Goal: Obtain resource: Obtain resource

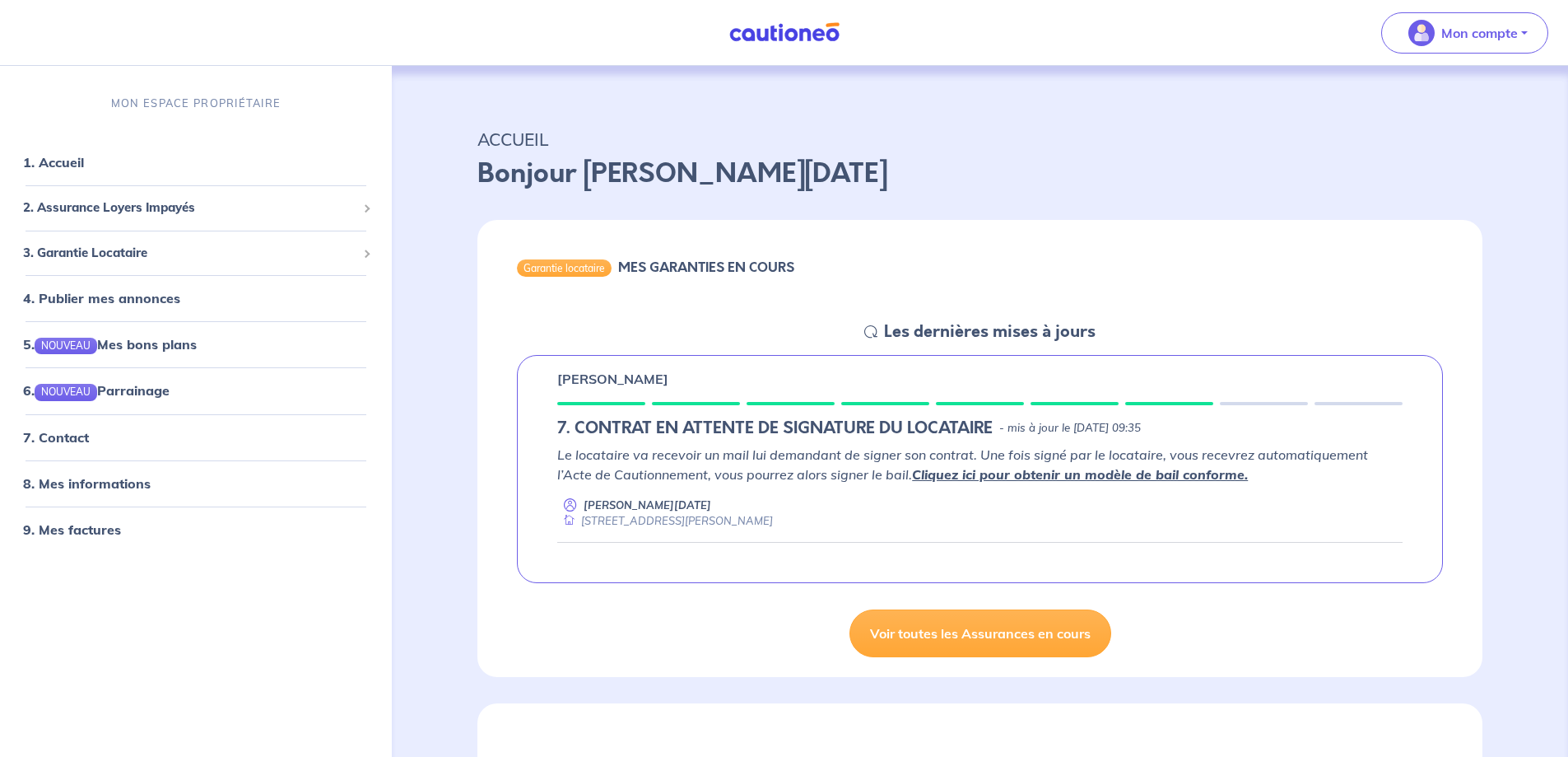
scroll to position [83, 0]
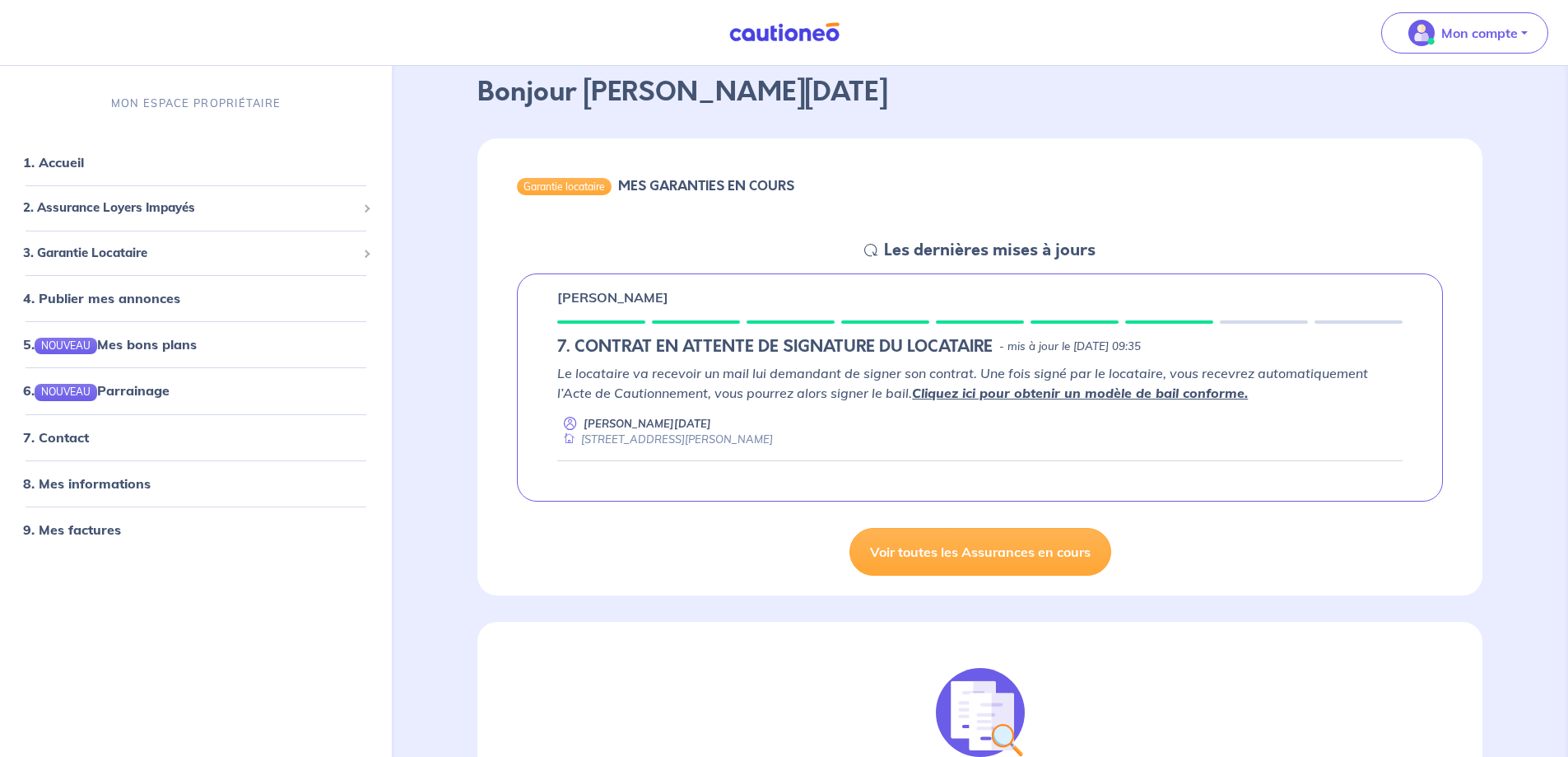
click at [1081, 391] on link "Cliquez ici pour obtenir un modèle de bail conforme." at bounding box center [1079, 393] width 336 height 17
click at [87, 488] on link "8. Mes informations" at bounding box center [84, 483] width 123 height 17
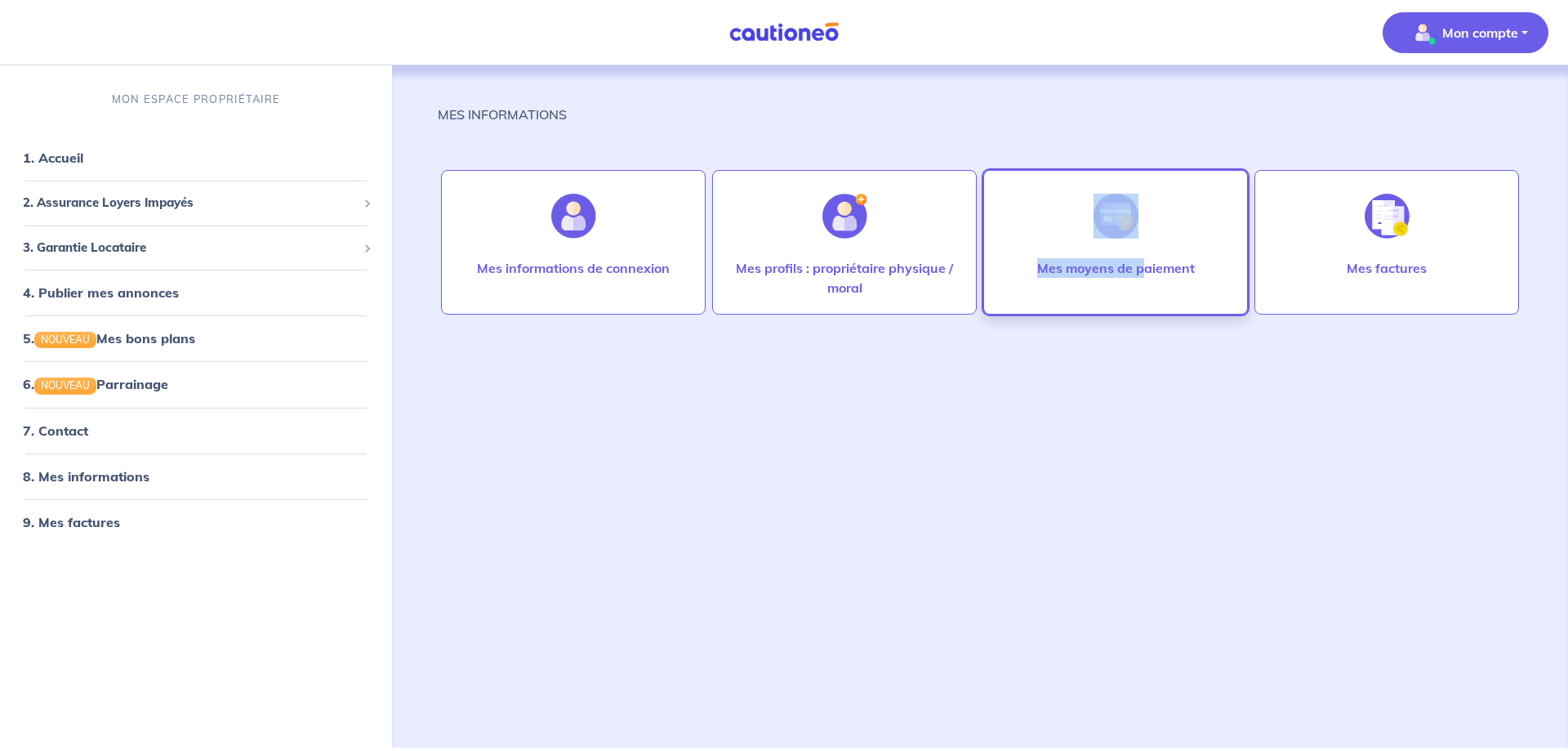
click at [1147, 258] on div "Mes moyens de paiement" at bounding box center [1116, 242] width 264 height 145
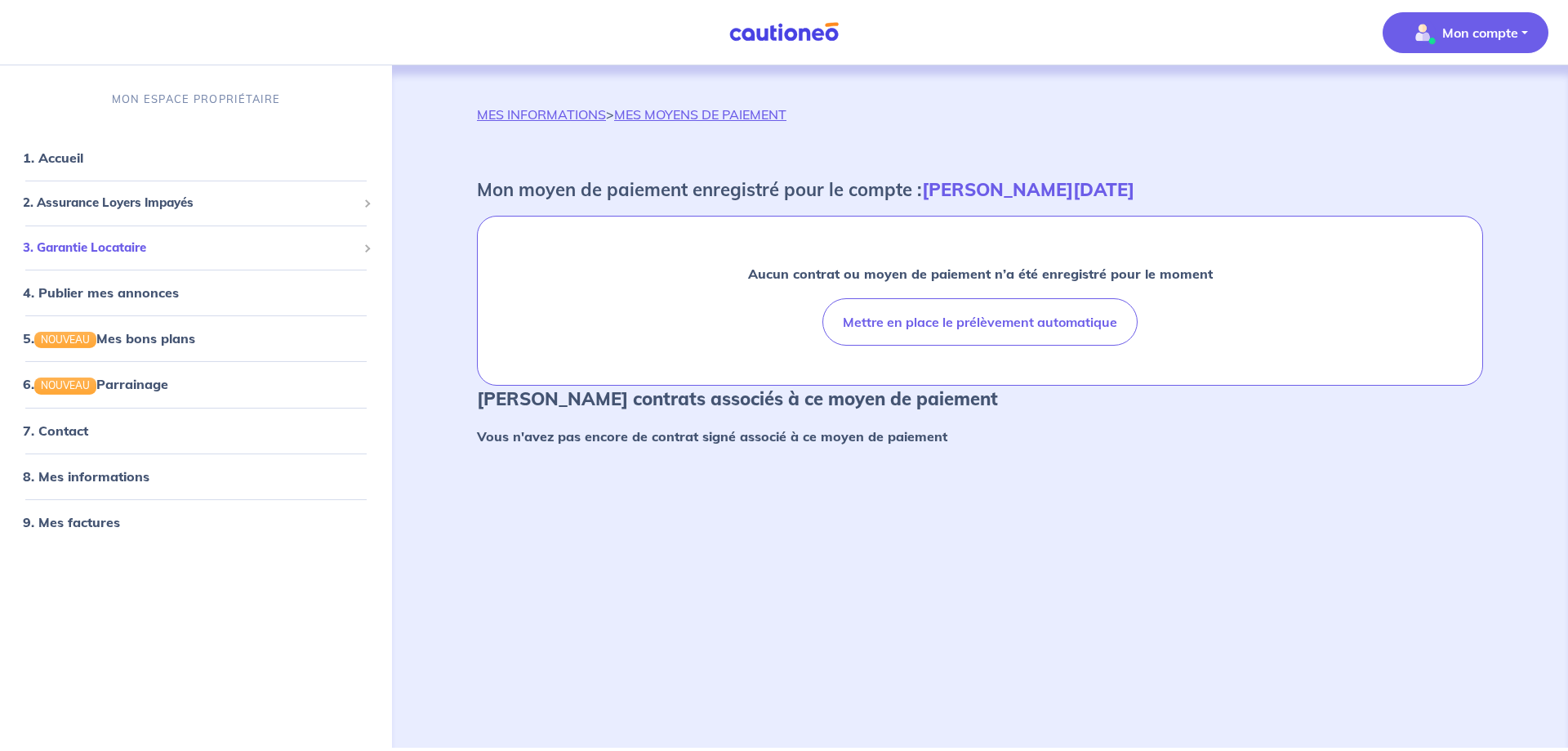
click at [123, 252] on span "3. Garantie Locataire" at bounding box center [190, 248] width 335 height 18
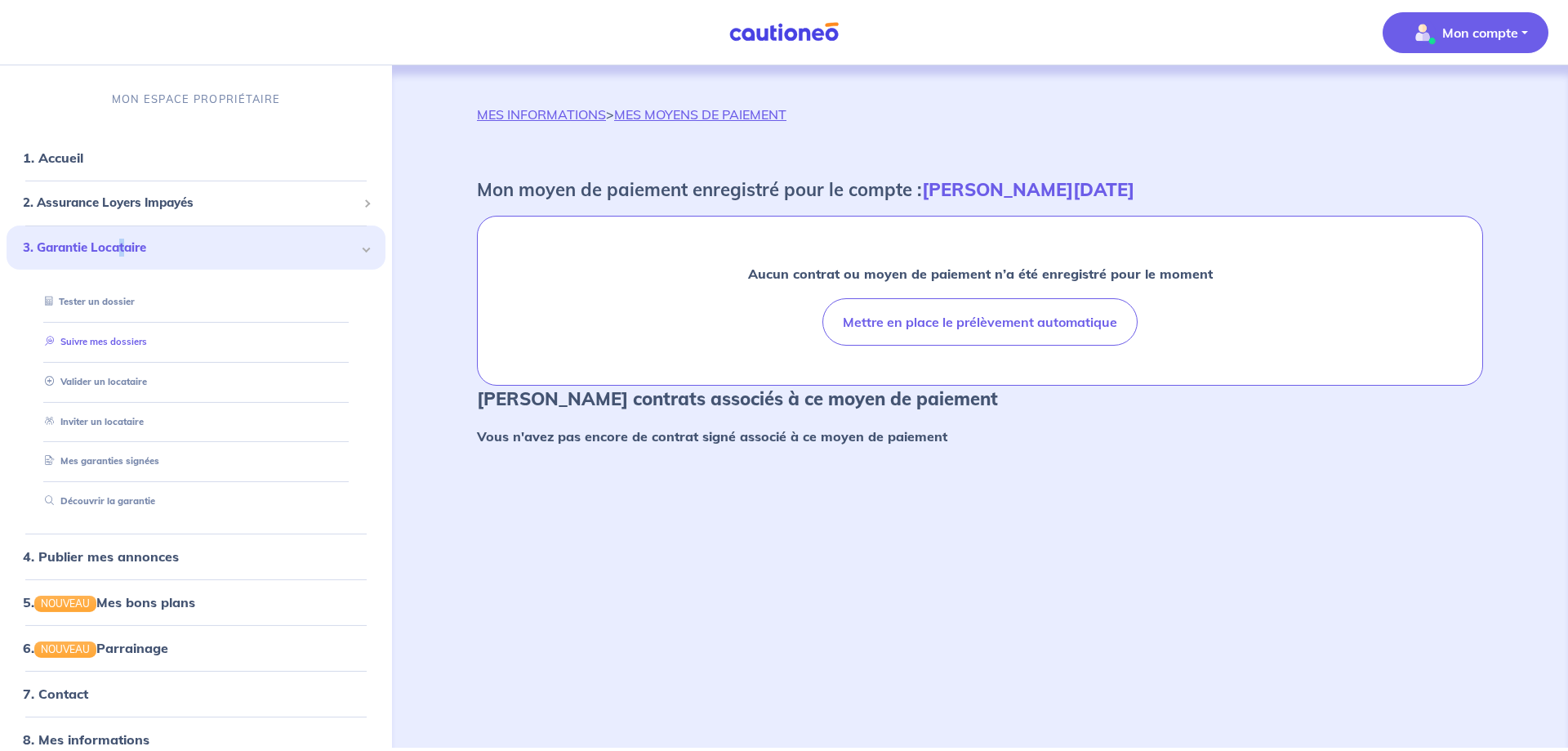
click at [89, 338] on link "Suivre mes dossiers" at bounding box center [93, 341] width 109 height 12
